Goal: Task Accomplishment & Management: Complete application form

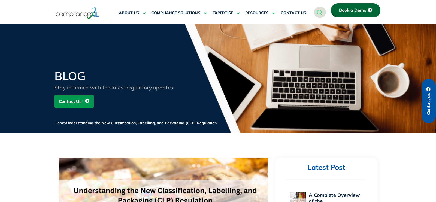
click at [362, 12] on span "Book a Demo" at bounding box center [352, 10] width 27 height 5
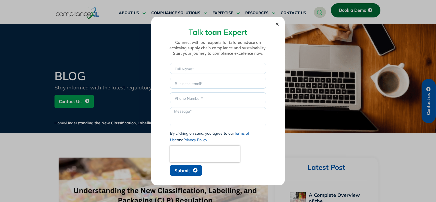
drag, startPoint x: 276, startPoint y: 22, endPoint x: 275, endPoint y: 25, distance: 3.4
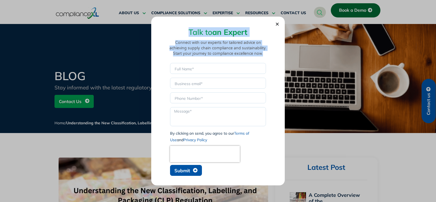
drag, startPoint x: 278, startPoint y: 21, endPoint x: 273, endPoint y: 108, distance: 87.2
click at [274, 100] on div "Talk to an Expert Connect with our experts for tailored advice on achieving sup…" at bounding box center [218, 100] width 123 height 158
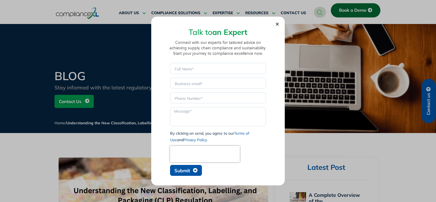
drag, startPoint x: 244, startPoint y: 161, endPoint x: 242, endPoint y: 167, distance: 5.5
click at [242, 167] on div "Name Email Phone Message By clicking on send, you agree to our Terms of Use and…" at bounding box center [218, 120] width 99 height 115
click at [195, 168] on icon "submit" at bounding box center [195, 170] width 5 height 5
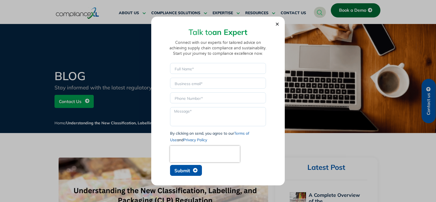
click at [195, 168] on icon "submit" at bounding box center [195, 170] width 5 height 5
